Goal: Task Accomplishment & Management: Manage account settings

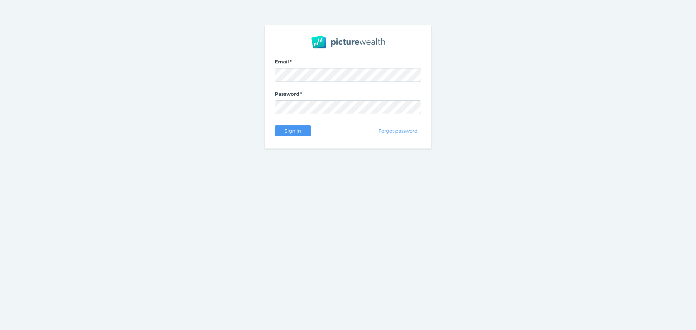
click at [300, 139] on div "Email Password Sign in Forgot password" at bounding box center [347, 86] width 167 height 123
click at [300, 136] on div "Sign in" at bounding box center [293, 130] width 36 height 15
click at [303, 133] on button "Sign in" at bounding box center [293, 130] width 36 height 11
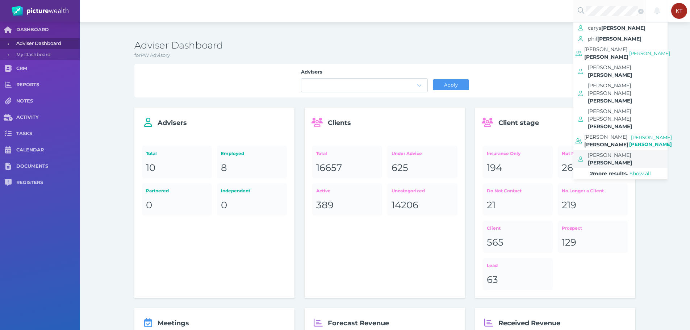
click at [611, 152] on span "[PERSON_NAME]" at bounding box center [609, 155] width 43 height 7
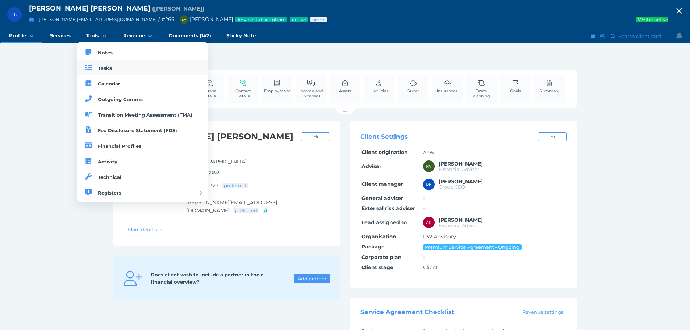
click at [101, 65] on span "Tasks" at bounding box center [105, 68] width 14 height 6
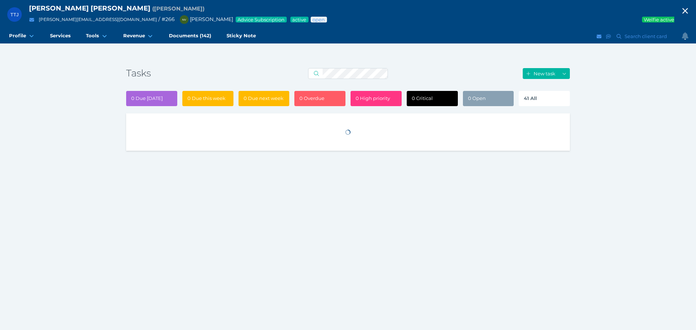
select select "50"
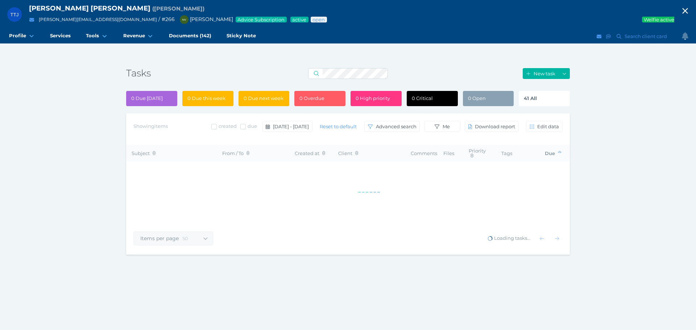
click at [547, 101] on div "41 All" at bounding box center [543, 98] width 51 height 15
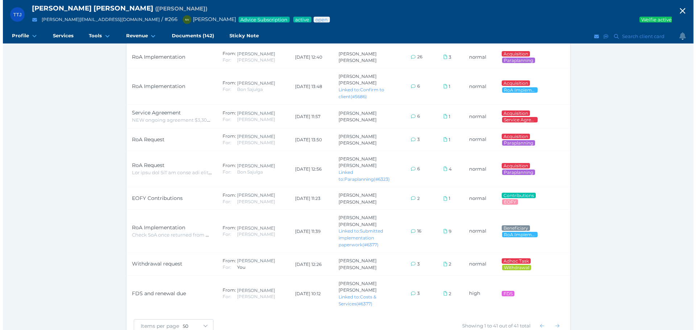
scroll to position [911, 0]
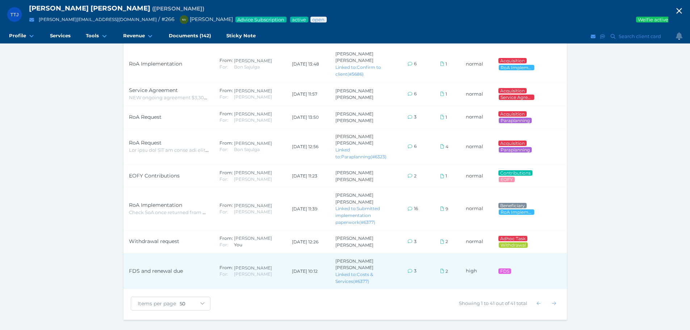
click at [156, 272] on span "FDS and renewal due" at bounding box center [169, 271] width 80 height 8
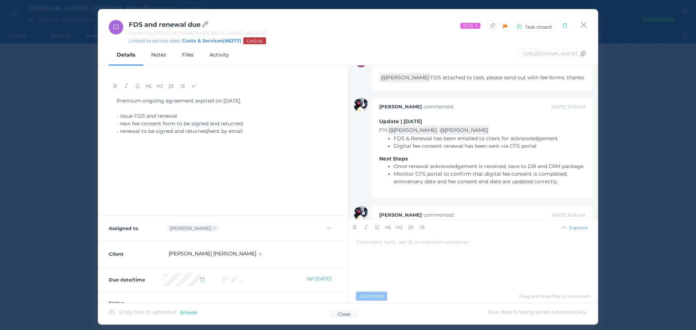
scroll to position [0, 0]
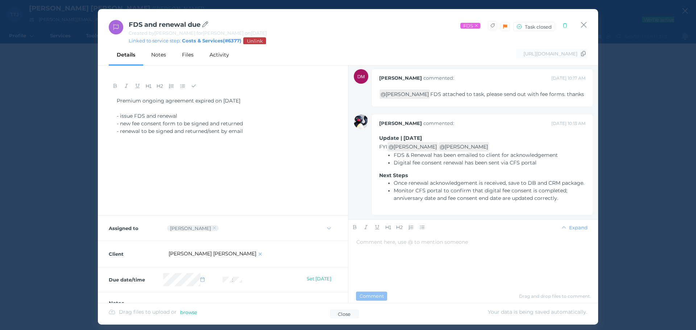
click at [482, 166] on span "Digital fee consent renewal has been sent via CFS portal" at bounding box center [464, 162] width 143 height 7
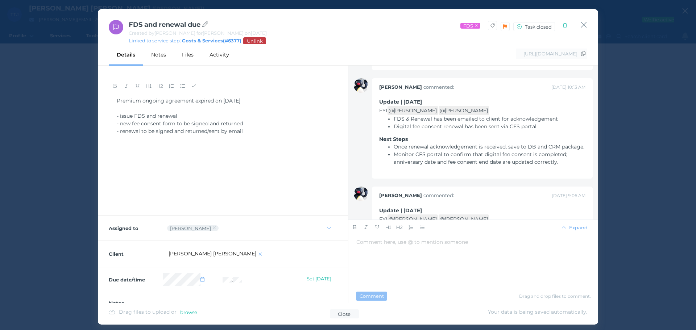
scroll to position [107, 0]
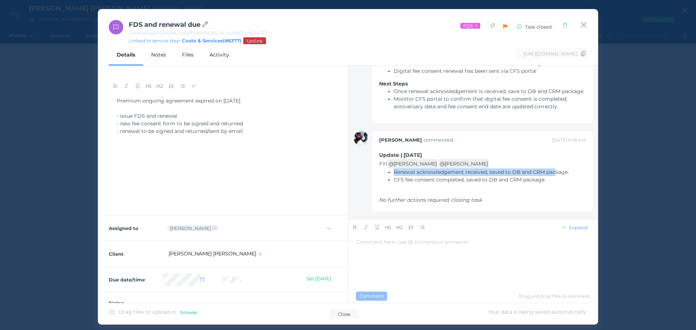
drag, startPoint x: 393, startPoint y: 172, endPoint x: 562, endPoint y: 172, distance: 168.5
click at [557, 172] on ul "Renewal acknowledgement received, saved to DB and CRM package. CFS fee consent …" at bounding box center [482, 175] width 206 height 15
drag, startPoint x: 566, startPoint y: 172, endPoint x: 570, endPoint y: 172, distance: 3.7
click at [570, 172] on li "Renewal acknowledgement received, saved to DB and CRM package." at bounding box center [489, 172] width 192 height 8
click at [557, 180] on li "CFS fee consent completed, saved to DB and CRM package." at bounding box center [489, 180] width 192 height 8
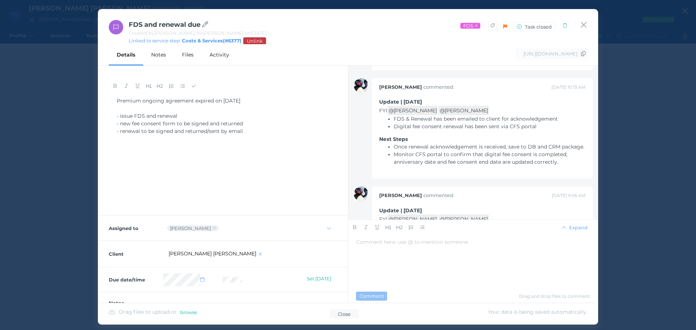
scroll to position [88, 0]
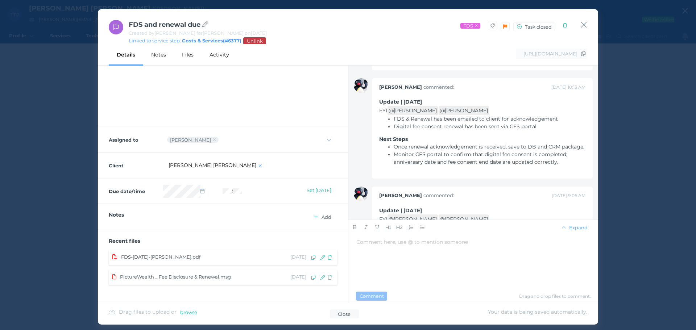
click at [193, 277] on span "PictureWealth _ Fee Disclosure & Renewal.msg" at bounding box center [175, 277] width 111 height 6
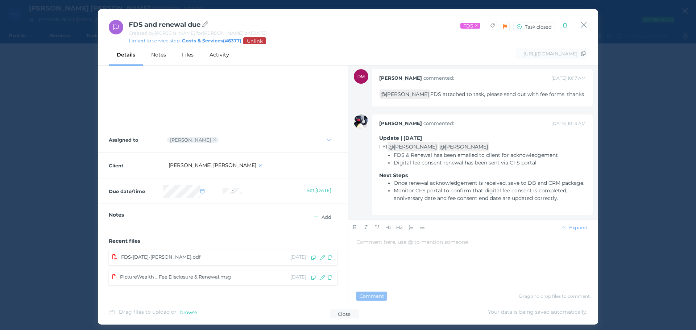
click at [471, 166] on span "Digital fee consent renewal has been sent via CFS portal" at bounding box center [464, 162] width 143 height 7
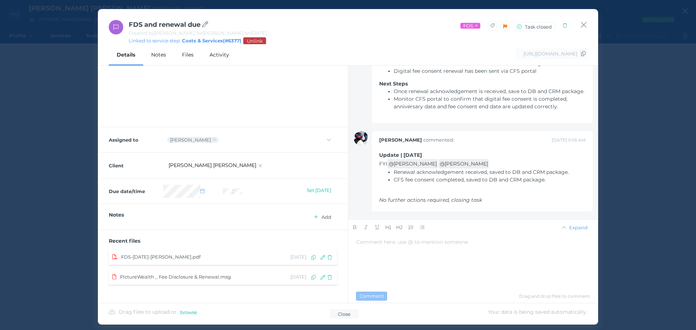
scroll to position [107, 0]
